Goal: Find specific page/section: Find specific page/section

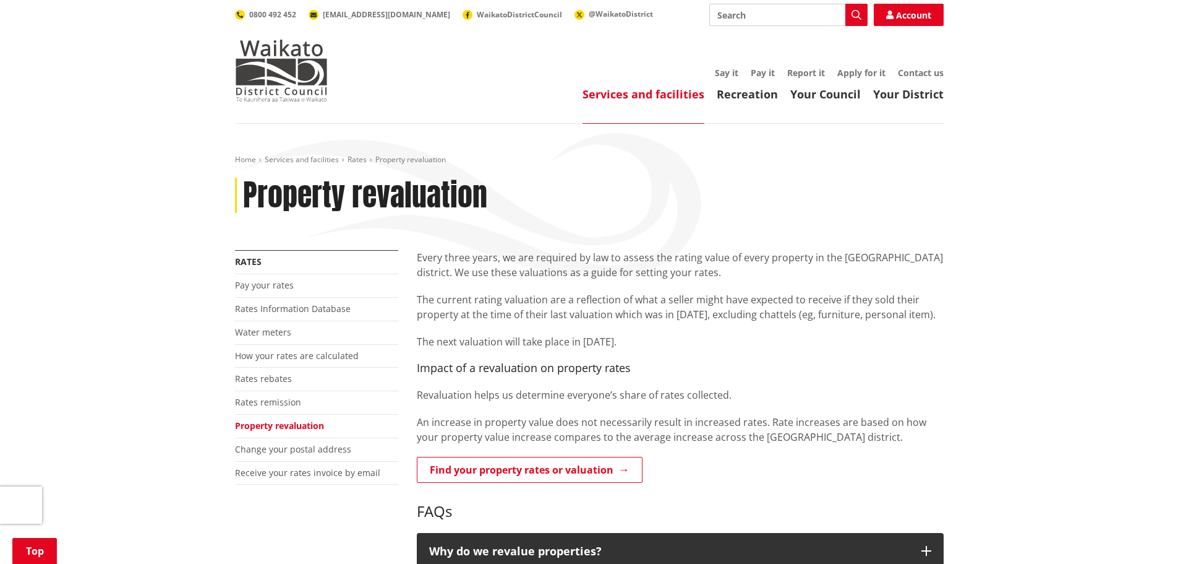
scroll to position [247, 0]
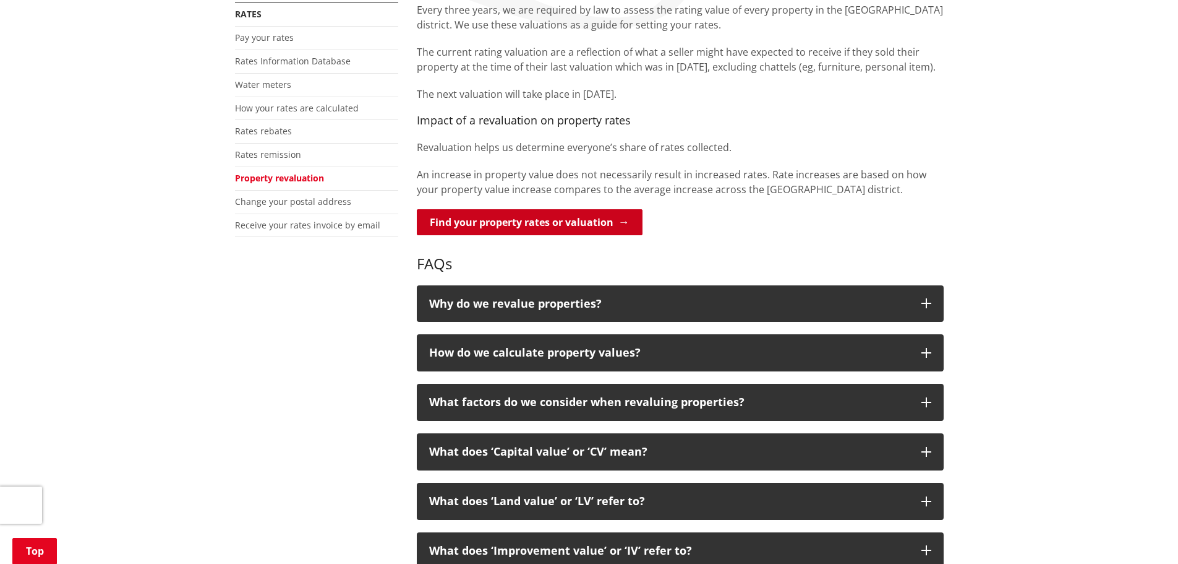
click at [525, 231] on link "Find your property rates or valuation" at bounding box center [530, 222] width 226 height 26
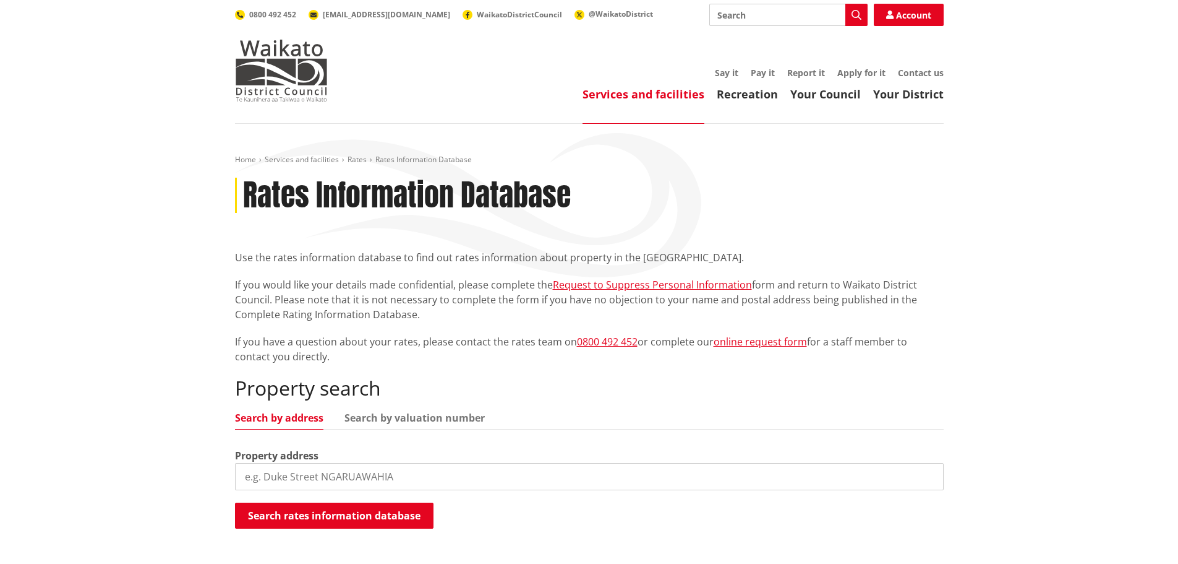
click at [419, 468] on input "search" at bounding box center [589, 476] width 709 height 27
type input "[STREET_ADDRESS]"
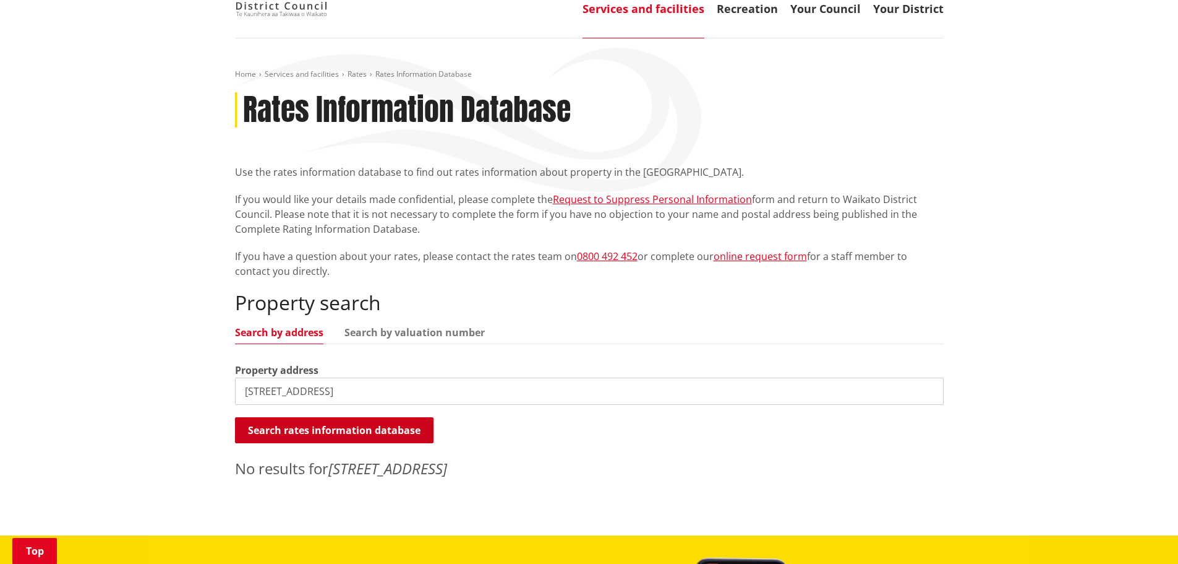
scroll to position [309, 0]
